Goal: Transaction & Acquisition: Book appointment/travel/reservation

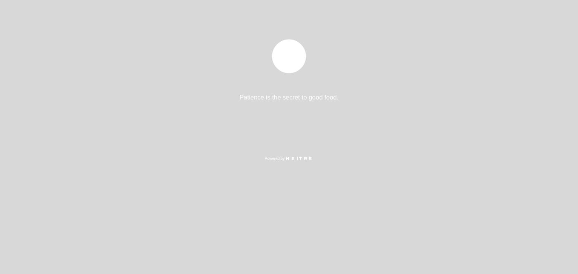
select select "es"
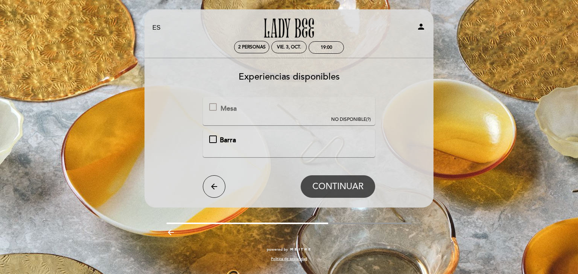
click at [342, 116] on button "NO DISPONIBLE (?)" at bounding box center [351, 110] width 44 height 26
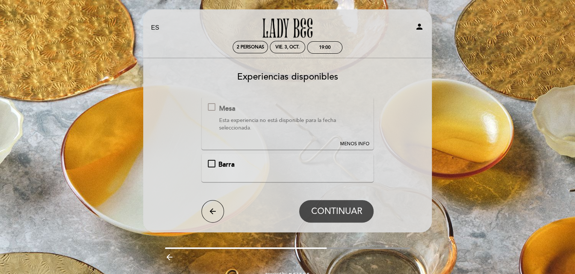
click at [213, 109] on div at bounding box center [212, 107] width 8 height 8
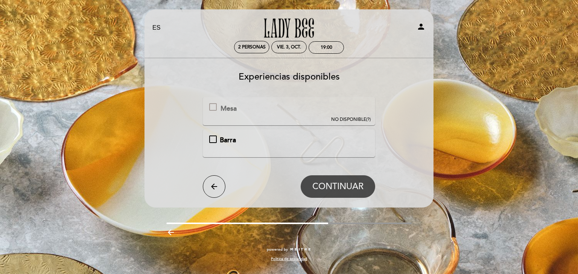
click at [211, 139] on div "Barra" at bounding box center [289, 141] width 160 height 10
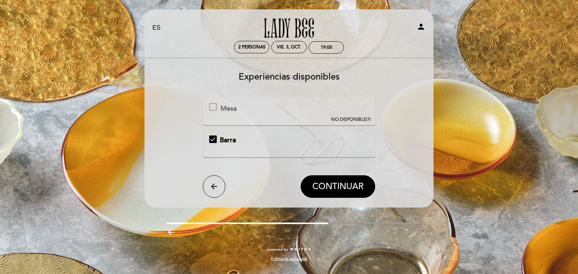
click at [210, 107] on div at bounding box center [213, 107] width 8 height 8
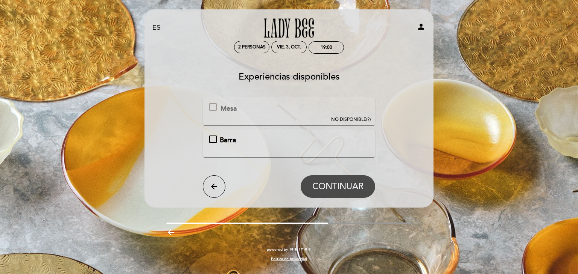
click at [213, 137] on div "Barra" at bounding box center [289, 141] width 160 height 10
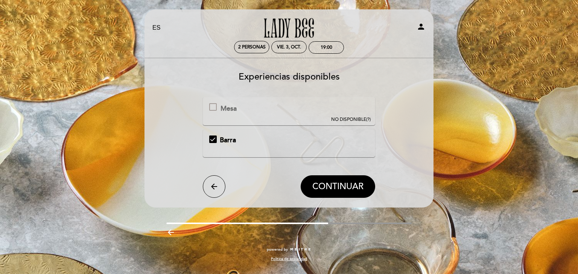
click at [214, 109] on div at bounding box center [213, 107] width 8 height 8
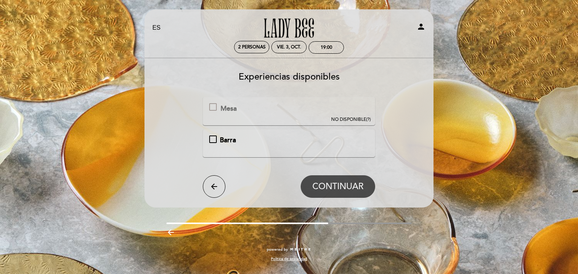
click at [212, 140] on div "Barra" at bounding box center [289, 141] width 160 height 10
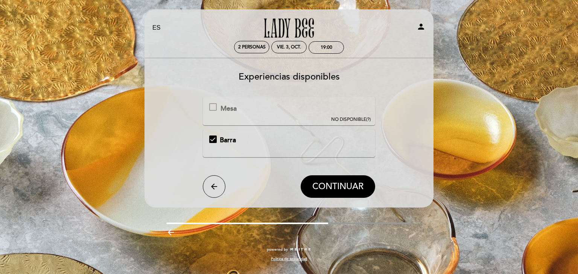
click at [215, 106] on div at bounding box center [213, 107] width 8 height 8
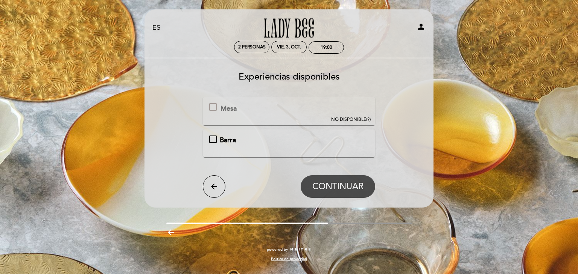
click at [213, 139] on div "Barra" at bounding box center [289, 141] width 160 height 10
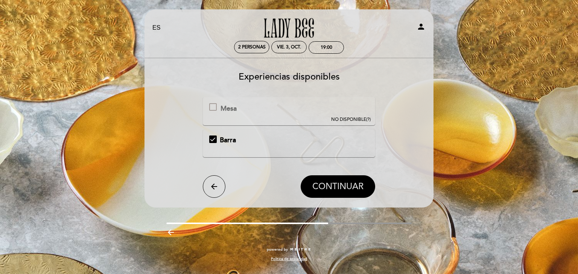
click at [332, 184] on span "CONTINUAR" at bounding box center [337, 187] width 51 height 11
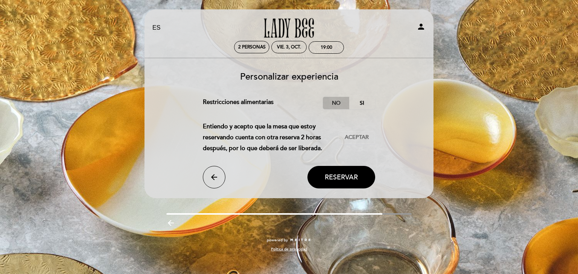
click at [337, 100] on label "No" at bounding box center [336, 103] width 26 height 12
click at [350, 138] on span "Aceptar" at bounding box center [356, 138] width 24 height 8
click at [346, 173] on span "Reservar" at bounding box center [340, 177] width 33 height 8
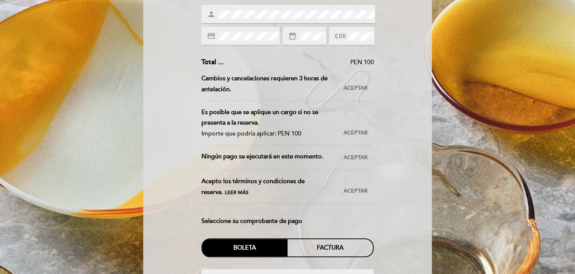
scroll to position [113, 0]
